Goal: Task Accomplishment & Management: Manage account settings

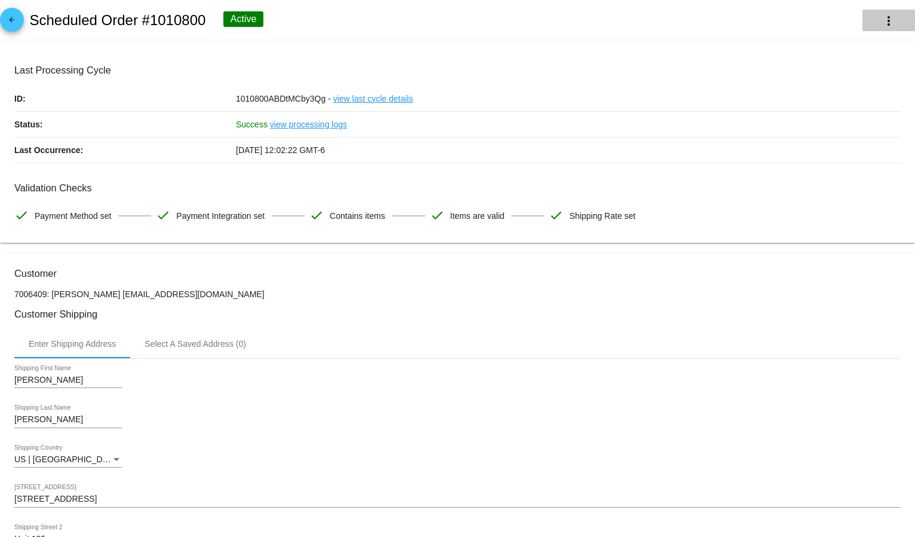
click at [882, 23] on mat-icon "more_vert" at bounding box center [889, 21] width 14 height 14
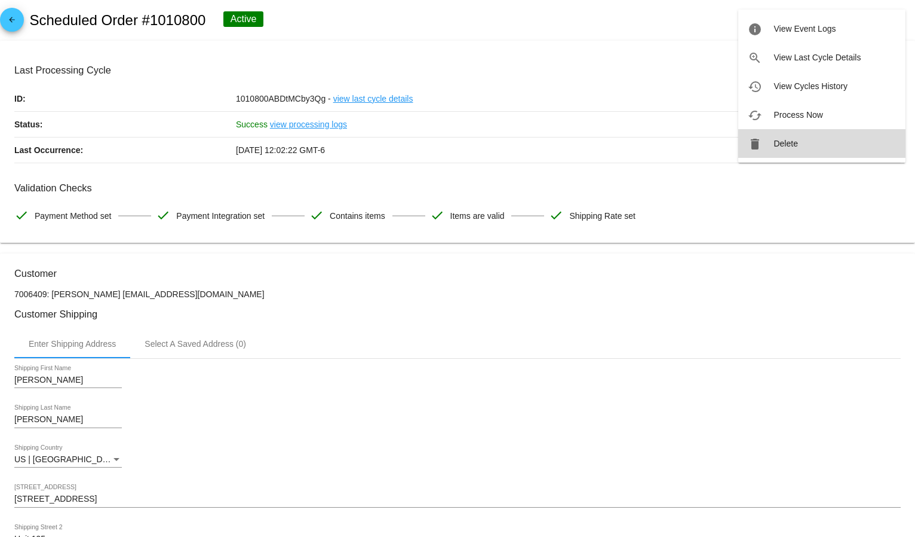
click at [802, 145] on button "delete Delete" at bounding box center [821, 143] width 167 height 29
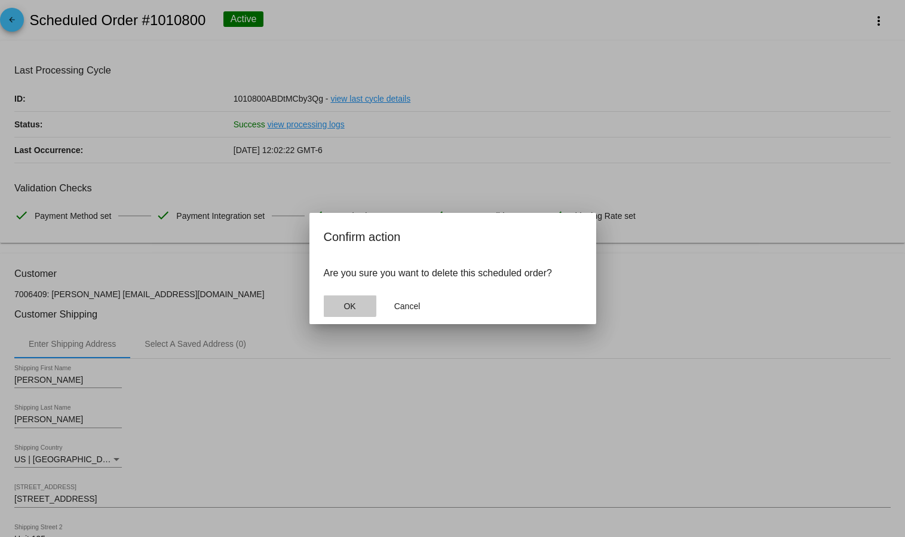
click at [340, 304] on button "OK" at bounding box center [350, 306] width 53 height 22
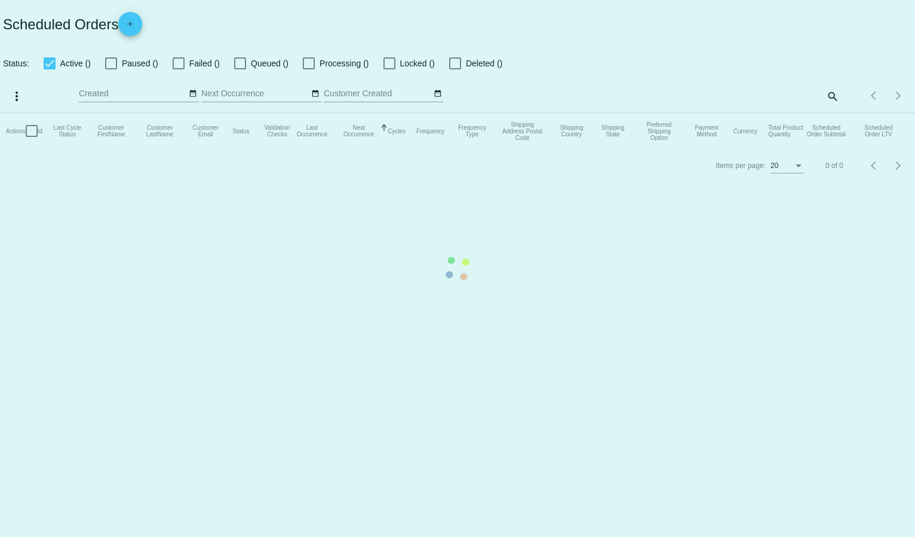
checkbox input "true"
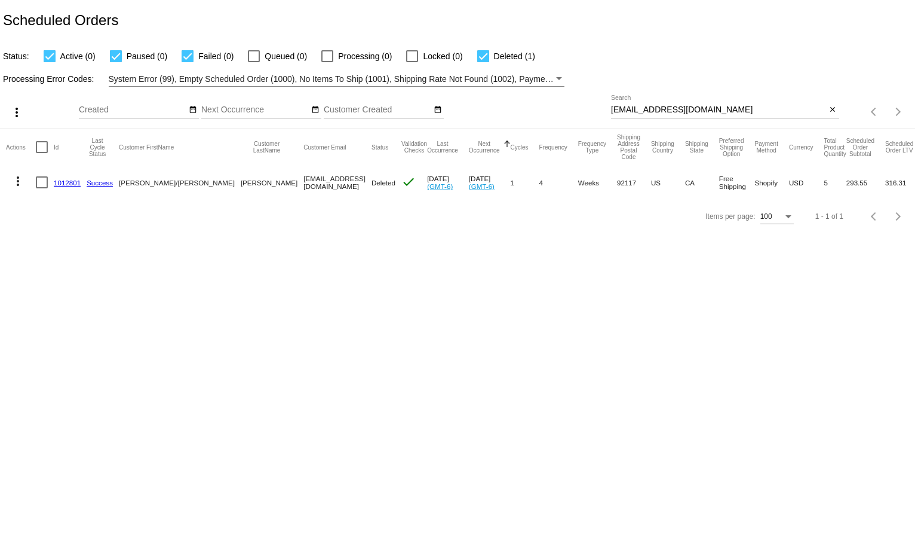
click at [655, 115] on input "[EMAIL_ADDRESS][DOMAIN_NAME]" at bounding box center [719, 110] width 216 height 10
paste input "[EMAIL_ADDRESS]"
type input "[EMAIL_ADDRESS][DOMAIN_NAME]"
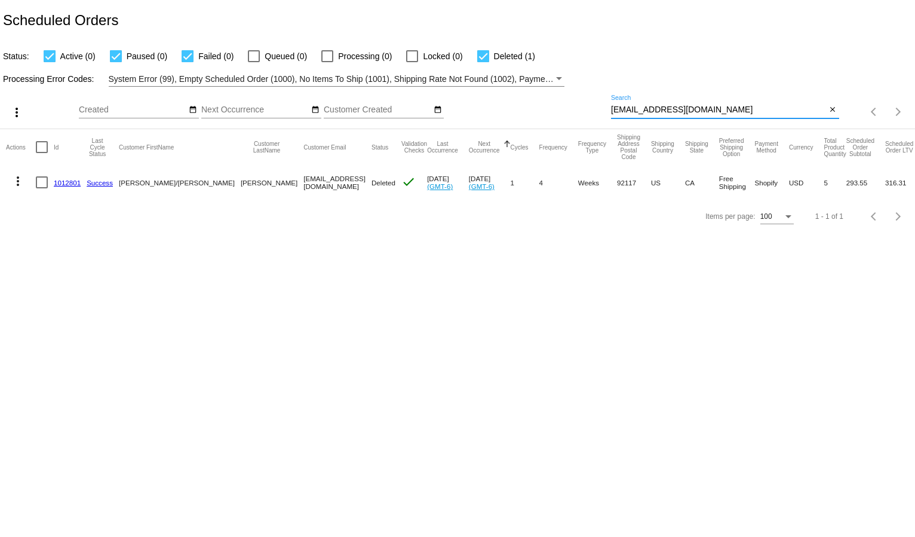
click at [743, 54] on div "Status: Active (0) Paused (0) Failed (0) Queued (0) Processing (0) Locked (0) D…" at bounding box center [457, 52] width 915 height 23
